Goal: Task Accomplishment & Management: Manage account settings

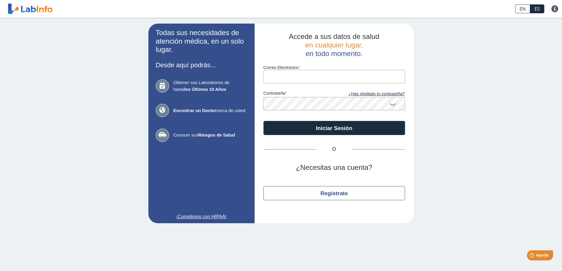
click at [278, 73] on input "Correo Electronico" at bounding box center [334, 76] width 142 height 13
type input "[EMAIL_ADDRESS][DOMAIN_NAME]"
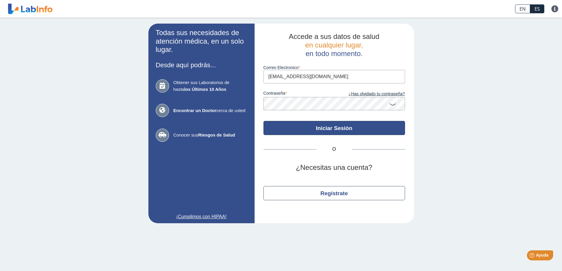
click at [357, 131] on button "Iniciar Sesión" at bounding box center [334, 128] width 142 height 14
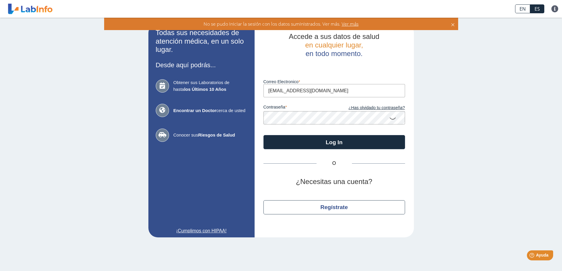
click at [242, 120] on app-login "Todas sus necesidades de atención médica, en un solo lugar. Desde aquí podrás..…" at bounding box center [281, 131] width 266 height 214
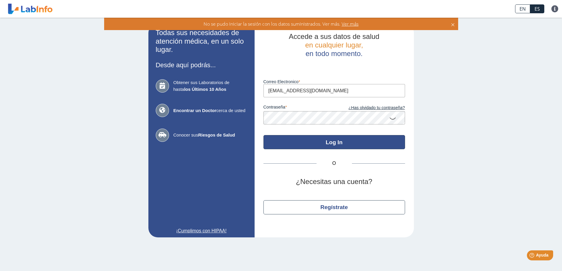
click at [283, 144] on button "Log In" at bounding box center [334, 142] width 142 height 14
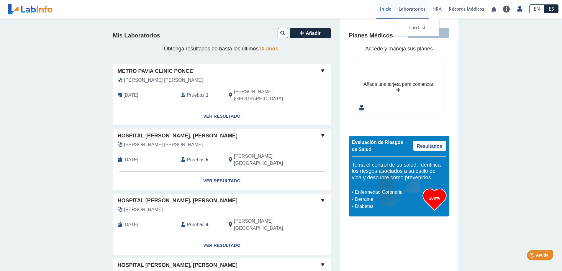
click at [411, 12] on link "Laboratorios" at bounding box center [412, 9] width 34 height 19
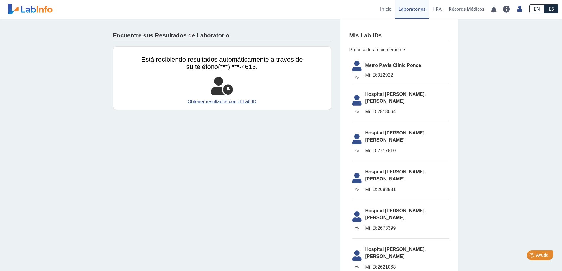
click at [389, 68] on span "Metro Pavia Clinic Ponce" at bounding box center [407, 65] width 84 height 7
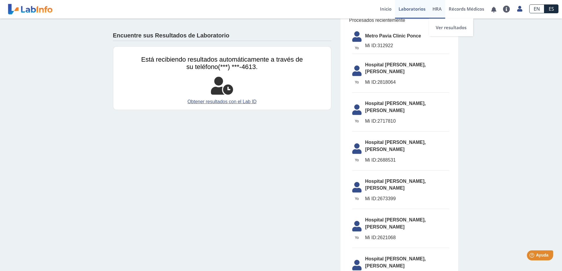
click at [435, 9] on span "HRA" at bounding box center [436, 9] width 9 height 6
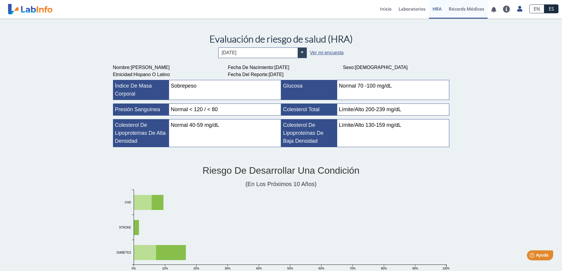
click at [465, 9] on link "Récords Médicos" at bounding box center [466, 9] width 42 height 19
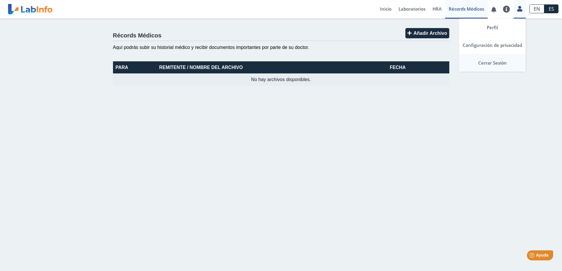
click at [501, 63] on link "Cerrar Sesión" at bounding box center [492, 63] width 67 height 18
